Goal: Information Seeking & Learning: Understand process/instructions

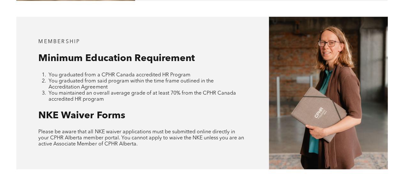
scroll to position [487, 0]
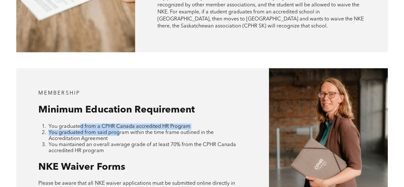
drag, startPoint x: 116, startPoint y: 126, endPoint x: 81, endPoint y: 124, distance: 35.2
click at [81, 124] on ol "You graduated from a CPHR Canada accredited HR Program You graduated from said …" at bounding box center [141, 138] width 207 height 30
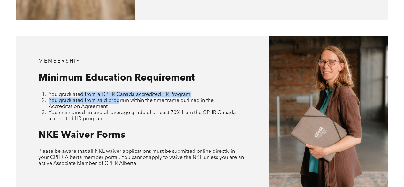
scroll to position [551, 0]
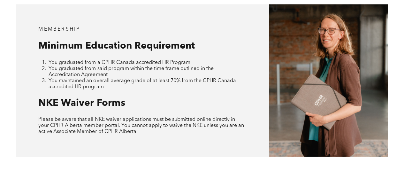
click at [136, 69] on li "You graduated from said program within the time frame outlined in the Accredita…" at bounding box center [147, 72] width 197 height 12
drag, startPoint x: 51, startPoint y: 68, endPoint x: 75, endPoint y: 73, distance: 24.4
click at [75, 73] on li "You graduated from said program within the time frame outlined in the Accredita…" at bounding box center [147, 72] width 197 height 12
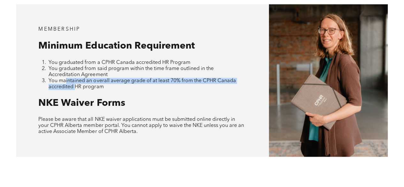
drag, startPoint x: 65, startPoint y: 80, endPoint x: 76, endPoint y: 88, distance: 13.5
click at [76, 88] on div "MEMBERSHIP Minimum Education Requirement You graduated from a CPHR Canada accre…" at bounding box center [142, 80] width 253 height 152
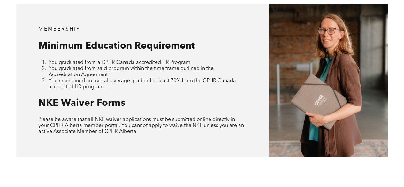
click at [149, 85] on li "You maintained an overall average grade of at least 70% from the CPHR Canada ac…" at bounding box center [147, 84] width 197 height 12
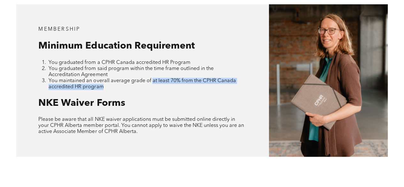
drag, startPoint x: 149, startPoint y: 79, endPoint x: 141, endPoint y: 87, distance: 12.0
click at [141, 87] on div "MEMBERSHIP Minimum Education Requirement You graduated from a CPHR Canada accre…" at bounding box center [142, 80] width 253 height 152
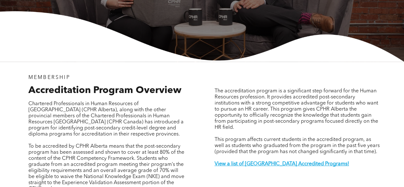
scroll to position [192, 0]
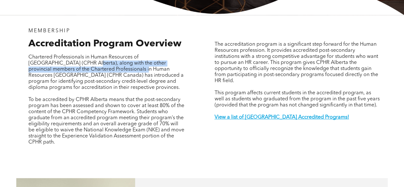
drag, startPoint x: 88, startPoint y: 57, endPoint x: 89, endPoint y: 62, distance: 5.8
click at [89, 62] on span "Chartered Professionals in Human Resources of Alberta (CPHR Alberta), along wit…" at bounding box center [105, 72] width 155 height 35
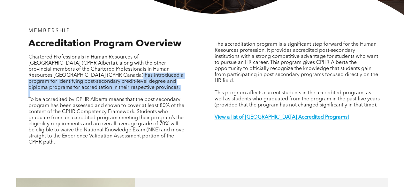
drag, startPoint x: 68, startPoint y: 73, endPoint x: 86, endPoint y: 89, distance: 24.0
click at [86, 89] on div "Chartered Professionals in Human Resources of Alberta (CPHR Alberta), along wit…" at bounding box center [106, 99] width 157 height 91
drag, startPoint x: 85, startPoint y: 100, endPoint x: 149, endPoint y: 108, distance: 64.1
click at [113, 139] on p "To be accredited by CPHR Alberta means that the post-secondary program has been…" at bounding box center [106, 121] width 157 height 49
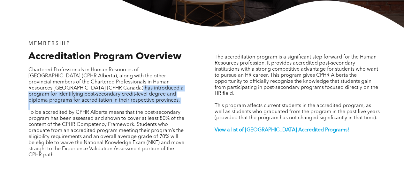
scroll to position [160, 0]
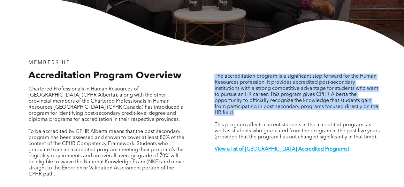
drag, startPoint x: 208, startPoint y: 69, endPoint x: 249, endPoint y: 118, distance: 63.8
click at [249, 118] on div "MEMBERSHIP Accreditation Program Overview Chartered Professionals in Human Reso…" at bounding box center [203, 124] width 384 height 155
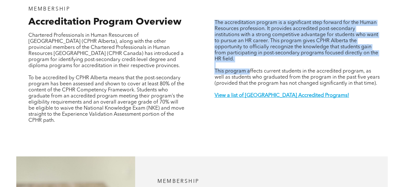
scroll to position [224, 0]
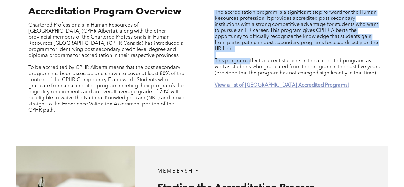
click at [265, 83] on strong "View a list of Alberta Accredited Programs!" at bounding box center [281, 85] width 135 height 5
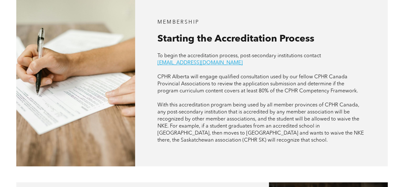
scroll to position [382, 0]
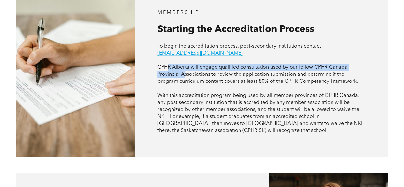
drag, startPoint x: 168, startPoint y: 66, endPoint x: 184, endPoint y: 69, distance: 15.8
click at [184, 69] on span "CPHR Alberta will engage qualified consultation used by our fellow CPHR Canada …" at bounding box center [258, 74] width 201 height 19
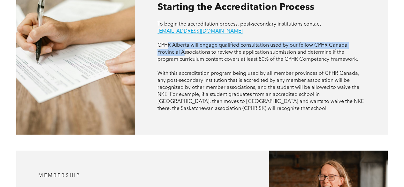
scroll to position [414, 0]
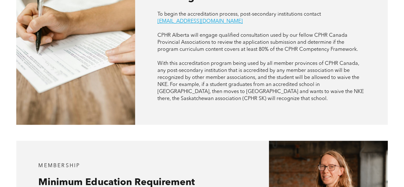
drag, startPoint x: 292, startPoint y: 42, endPoint x: 295, endPoint y: 40, distance: 3.4
click at [292, 42] on p "CPHR Alberta will engage qualified consultation used by our fellow CPHR Canada …" at bounding box center [262, 42] width 208 height 21
drag, startPoint x: 283, startPoint y: 38, endPoint x: 208, endPoint y: 49, distance: 75.9
click at [208, 49] on span "CPHR Alberta will engage qualified consultation used by our fellow CPHR Canada …" at bounding box center [258, 42] width 201 height 19
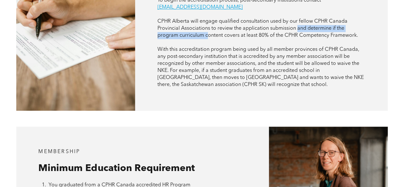
scroll to position [446, 0]
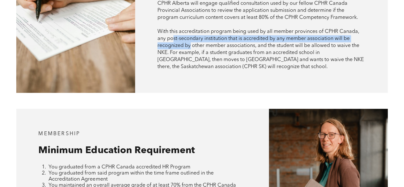
drag, startPoint x: 174, startPoint y: 34, endPoint x: 186, endPoint y: 47, distance: 18.6
click at [191, 43] on span "With this accreditation program being used by all member provinces of CPHR Cana…" at bounding box center [261, 49] width 206 height 40
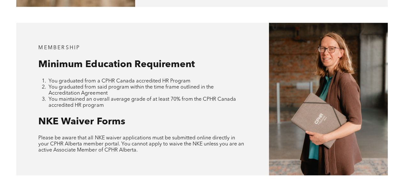
scroll to position [542, 0]
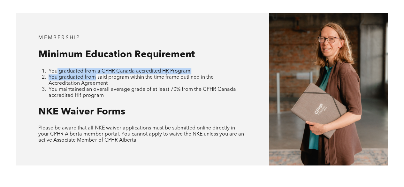
drag, startPoint x: 66, startPoint y: 66, endPoint x: 94, endPoint y: 78, distance: 30.5
click at [94, 76] on ol "You graduated from a CPHR Canada accredited HR Program You graduated from said …" at bounding box center [141, 83] width 207 height 30
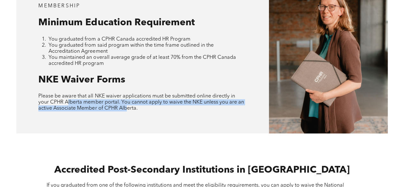
drag, startPoint x: 68, startPoint y: 96, endPoint x: 124, endPoint y: 105, distance: 56.3
click at [125, 104] on span "Please be aware that all NKE waiver applications must be submitted online direc…" at bounding box center [141, 101] width 206 height 17
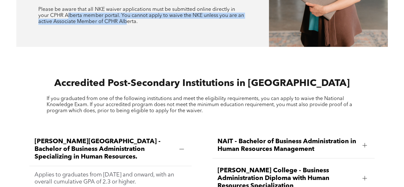
scroll to position [670, 0]
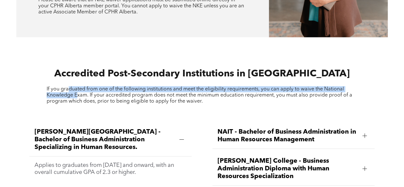
drag, startPoint x: 67, startPoint y: 90, endPoint x: 77, endPoint y: 92, distance: 9.5
click at [77, 92] on span "If you graduated from one of the following institutions and meet the eligibilit…" at bounding box center [200, 95] width 306 height 17
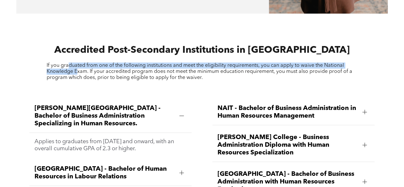
scroll to position [702, 0]
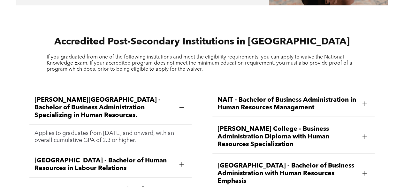
drag, startPoint x: 230, startPoint y: 66, endPoint x: 233, endPoint y: 64, distance: 4.1
click at [231, 66] on p "If you graduated from one of the following institutions and meet the eligibilit…" at bounding box center [202, 63] width 311 height 18
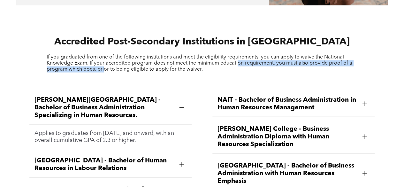
drag, startPoint x: 235, startPoint y: 58, endPoint x: 269, endPoint y: 69, distance: 36.5
click at [104, 67] on span "If you graduated from one of the following institutions and meet the eligibilit…" at bounding box center [200, 63] width 306 height 17
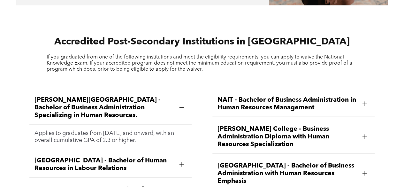
click at [222, 63] on span "If you graduated from one of the following institutions and meet the eligibilit…" at bounding box center [200, 63] width 306 height 17
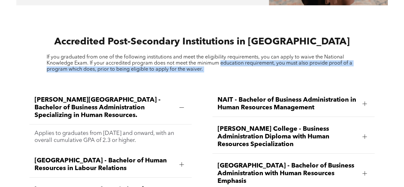
drag, startPoint x: 223, startPoint y: 63, endPoint x: 205, endPoint y: 69, distance: 19.4
click at [205, 69] on p "If you graduated from one of the following institutions and meet the eligibilit…" at bounding box center [202, 63] width 311 height 18
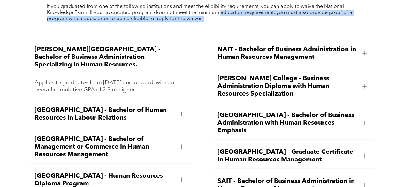
scroll to position [766, 0]
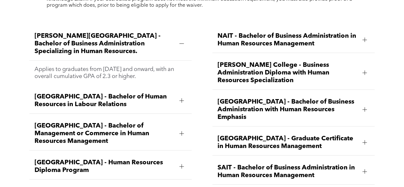
click at [182, 43] on div at bounding box center [182, 44] width 4 height 4
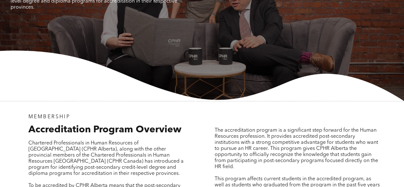
scroll to position [0, 0]
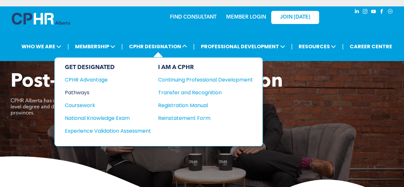
click at [82, 92] on div "Pathways" at bounding box center [104, 93] width 78 height 8
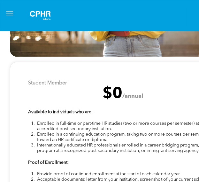
scroll to position [1950, 0]
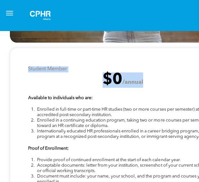
drag, startPoint x: 27, startPoint y: 47, endPoint x: 144, endPoint y: 62, distance: 117.4
click at [144, 62] on div "Note: Student Members are not eligible to write the National Knowledge Examinat…" at bounding box center [123, 145] width 226 height 195
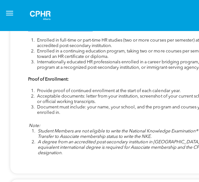
scroll to position [1982, 0]
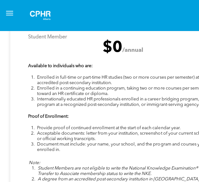
drag, startPoint x: 23, startPoint y: 76, endPoint x: 18, endPoint y: 43, distance: 33.4
click at [24, 46] on div "Note: Student Members are not eligible to write the National Knowledge Examinat…" at bounding box center [123, 113] width 226 height 195
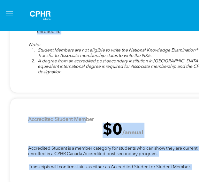
scroll to position [2110, 0]
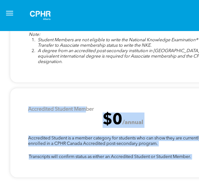
drag, startPoint x: 17, startPoint y: 43, endPoint x: 86, endPoint y: 64, distance: 72.2
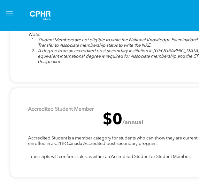
click at [89, 88] on div "Transcripts will confirm status as either an Accredited Student or Student Memb…" at bounding box center [123, 133] width 226 height 90
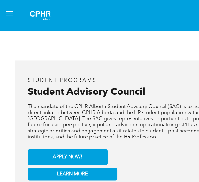
scroll to position [1358, 0]
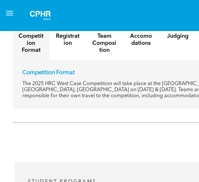
scroll to position [1166, 0]
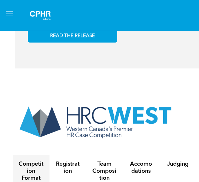
click at [33, 16] on img at bounding box center [40, 15] width 32 height 20
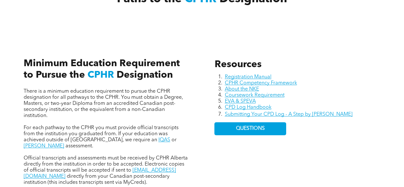
scroll to position [256, 0]
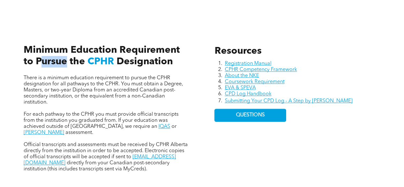
drag, startPoint x: 44, startPoint y: 63, endPoint x: 65, endPoint y: 65, distance: 21.5
click at [65, 65] on span "Minimum Education Requirement to Pursue the" at bounding box center [102, 55] width 156 height 21
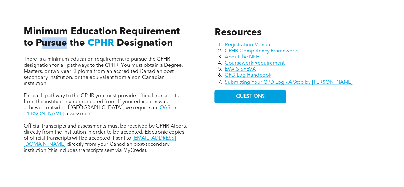
scroll to position [288, 0]
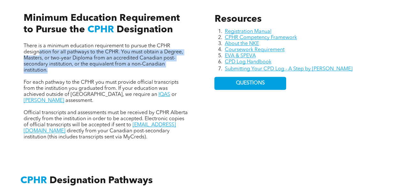
drag, startPoint x: 39, startPoint y: 50, endPoint x: 73, endPoint y: 68, distance: 38.0
click at [73, 68] on p "There is a minimum education requirement to pursue the CPHR designation for all…" at bounding box center [107, 58] width 166 height 30
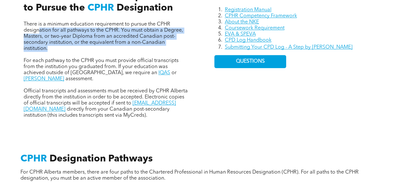
scroll to position [320, 0]
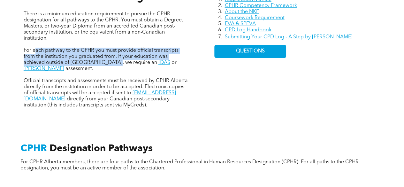
drag, startPoint x: 36, startPoint y: 51, endPoint x: 92, endPoint y: 63, distance: 57.5
click at [92, 63] on span "For each pathway to the CPHR you must provide official transcripts from the ins…" at bounding box center [101, 56] width 155 height 17
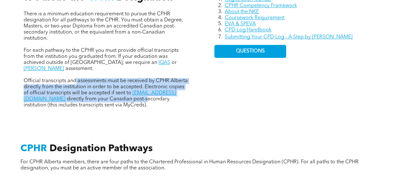
drag, startPoint x: 75, startPoint y: 75, endPoint x: 105, endPoint y: 96, distance: 36.2
click at [104, 96] on p "Official transcripts and assessments must be received by CPHR Alberta directly …" at bounding box center [107, 93] width 166 height 30
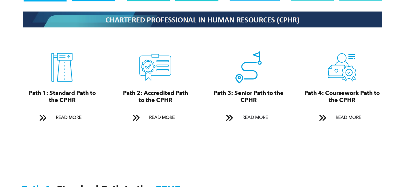
scroll to position [703, 0]
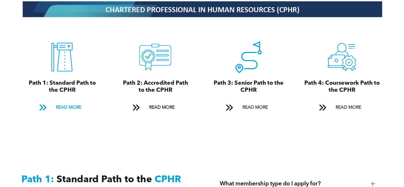
click at [44, 104] on span at bounding box center [42, 107] width 8 height 9
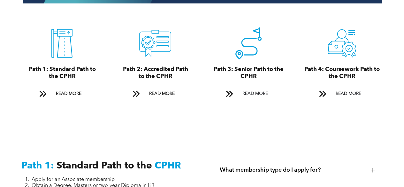
scroll to position [715, 0]
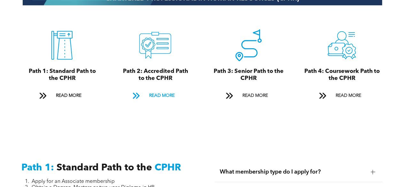
click at [135, 91] on span at bounding box center [136, 95] width 8 height 9
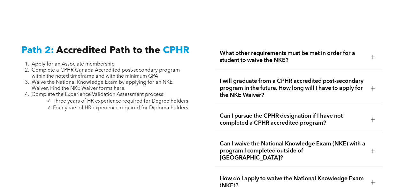
scroll to position [1000, 0]
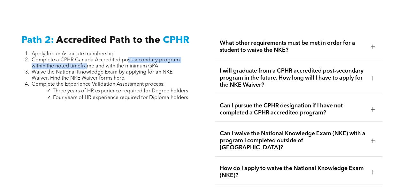
drag, startPoint x: 126, startPoint y: 57, endPoint x: 88, endPoint y: 64, distance: 39.3
click at [88, 64] on span "Complete a CPHR Canada Accredited post-secondary program within the noted timef…" at bounding box center [106, 63] width 148 height 11
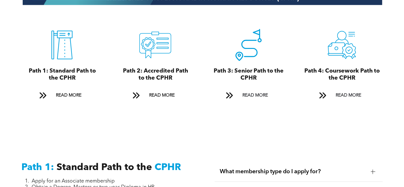
scroll to position [713, 0]
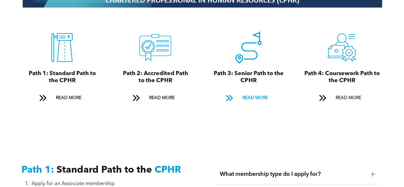
click at [228, 94] on span at bounding box center [229, 98] width 8 height 9
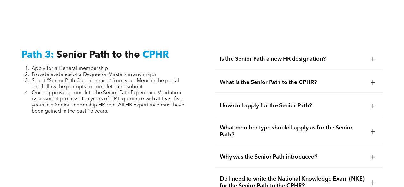
scroll to position [1623, 0]
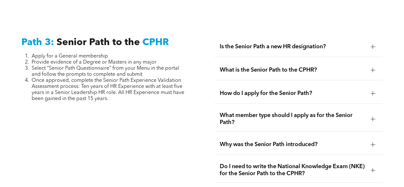
drag, startPoint x: 45, startPoint y: 56, endPoint x: 109, endPoint y: 93, distance: 73.9
click at [109, 93] on ol "Apply for a General membership Provide evidence of a Degree or Masters in any m…" at bounding box center [104, 77] width 167 height 49
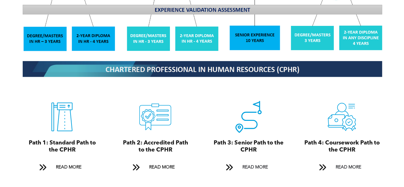
scroll to position [664, 0]
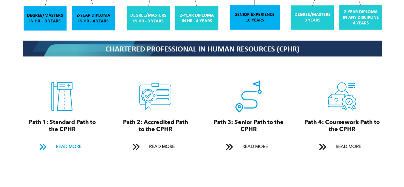
click at [43, 143] on span at bounding box center [42, 147] width 8 height 9
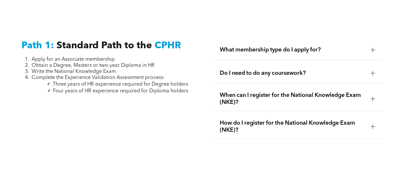
scroll to position [843, 0]
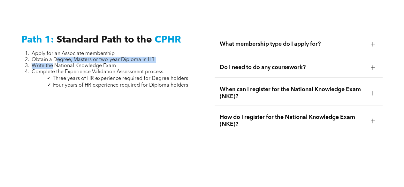
drag, startPoint x: 56, startPoint y: 56, endPoint x: 52, endPoint y: 62, distance: 7.1
click at [52, 62] on ol "Apply for an Associate membership Obtain a Degree, Masters or two-year Diploma …" at bounding box center [104, 63] width 167 height 24
click at [52, 63] on span "Write the National Knowledge Exam" at bounding box center [74, 65] width 84 height 5
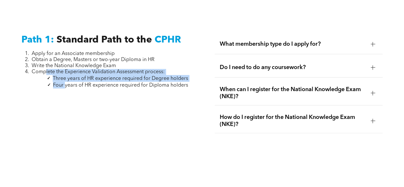
drag, startPoint x: 46, startPoint y: 68, endPoint x: 65, endPoint y: 82, distance: 23.1
click at [66, 83] on div "Apply for an Associate membership Obtain a Degree, Masters or two-year Diploma …" at bounding box center [104, 73] width 167 height 44
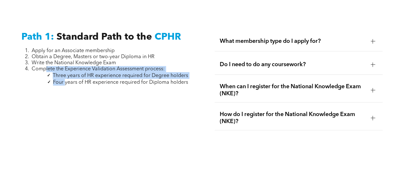
scroll to position [811, 0]
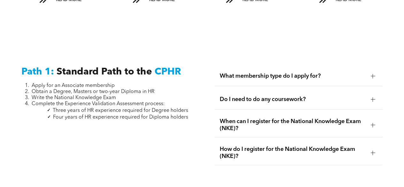
drag, startPoint x: 158, startPoint y: 47, endPoint x: 163, endPoint y: 52, distance: 7.9
click at [158, 47] on div "Path 1: Standard Path to the CPHR Apply for an Associate membership Obtain a De…" at bounding box center [202, 116] width 404 height 158
click at [374, 74] on div at bounding box center [373, 76] width 4 height 4
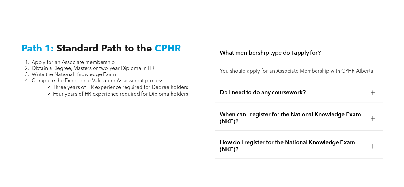
scroll to position [843, 0]
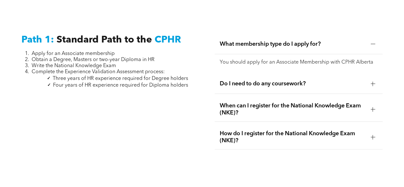
click at [370, 80] on div at bounding box center [373, 84] width 10 height 10
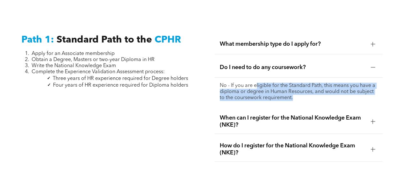
drag, startPoint x: 256, startPoint y: 80, endPoint x: 305, endPoint y: 93, distance: 50.3
click at [305, 94] on p "No - If you are eligible for the Standard Path, this means you have a diploma o…" at bounding box center [299, 92] width 158 height 18
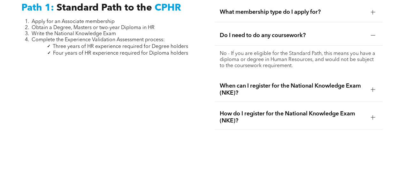
click at [374, 87] on div at bounding box center [373, 89] width 4 height 4
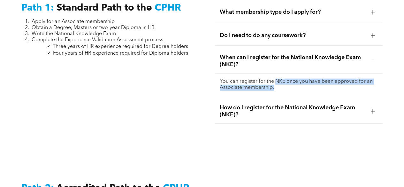
drag, startPoint x: 275, startPoint y: 78, endPoint x: 278, endPoint y: 85, distance: 7.6
click at [278, 85] on p "You can register for the NKE once you have been approved for an Associate membe…" at bounding box center [299, 85] width 158 height 12
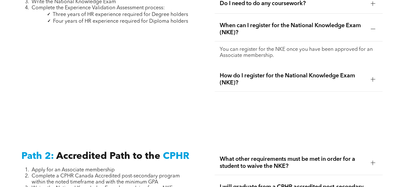
click at [375, 77] on div at bounding box center [373, 79] width 4 height 4
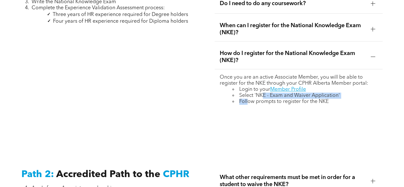
drag, startPoint x: 263, startPoint y: 92, endPoint x: 246, endPoint y: 99, distance: 18.3
click at [247, 101] on div "Once you are an active Associate Member, you will be able to register for the N…" at bounding box center [299, 89] width 168 height 41
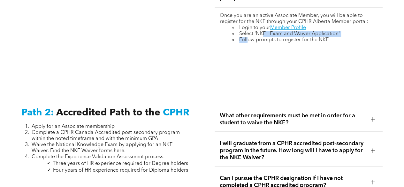
scroll to position [971, 0]
